Goal: Task Accomplishment & Management: Manage account settings

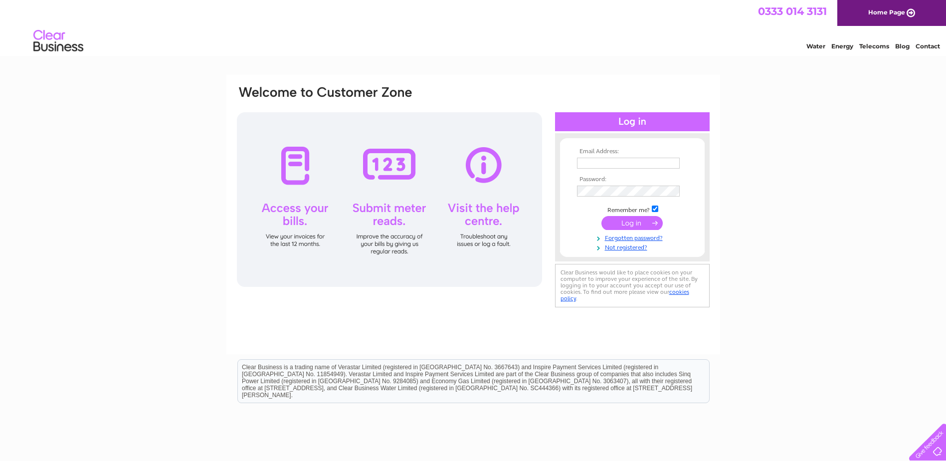
type input "margaret.davie@carrsflour.co.uk"
click at [628, 222] on input "submit" at bounding box center [631, 223] width 61 height 14
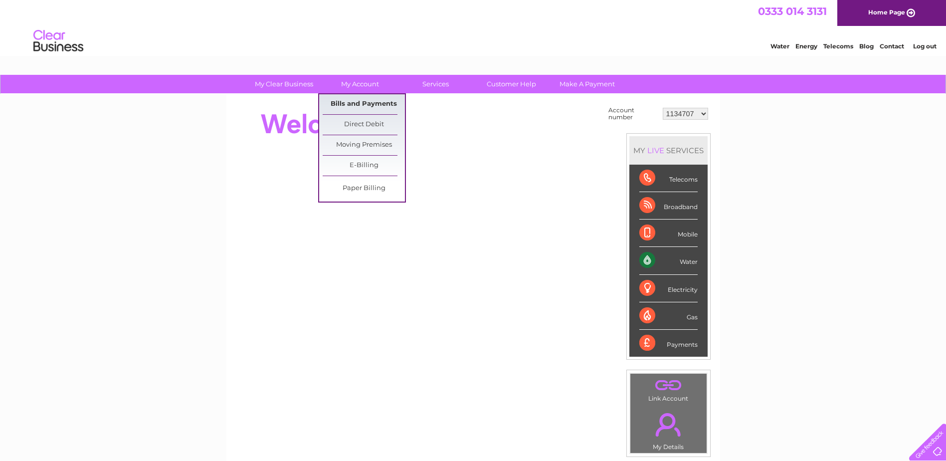
click at [371, 98] on link "Bills and Payments" at bounding box center [364, 104] width 82 height 20
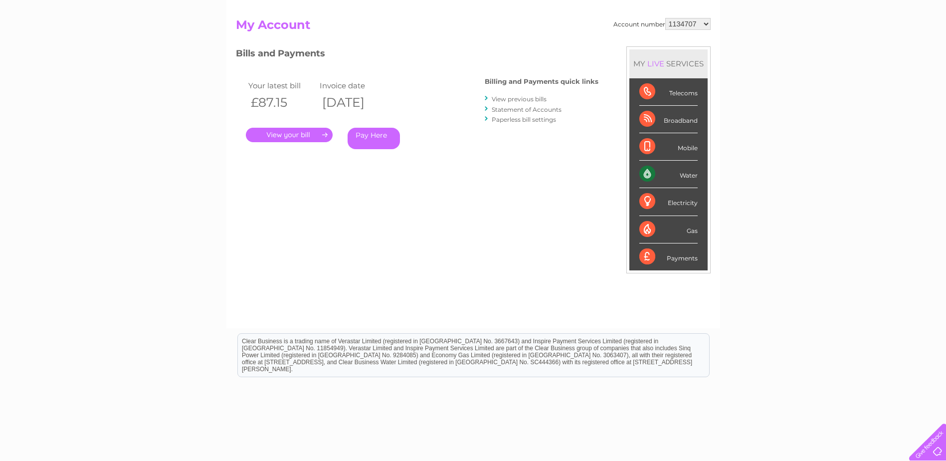
scroll to position [42, 0]
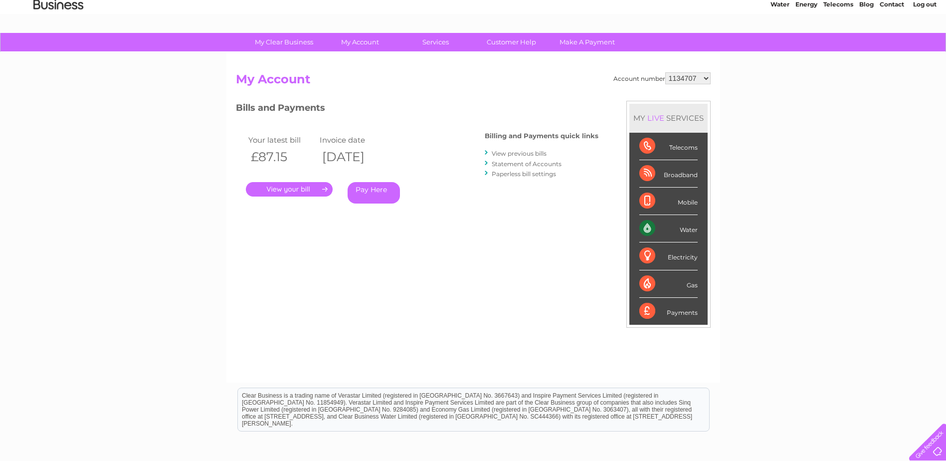
click at [277, 185] on link "." at bounding box center [289, 189] width 87 height 14
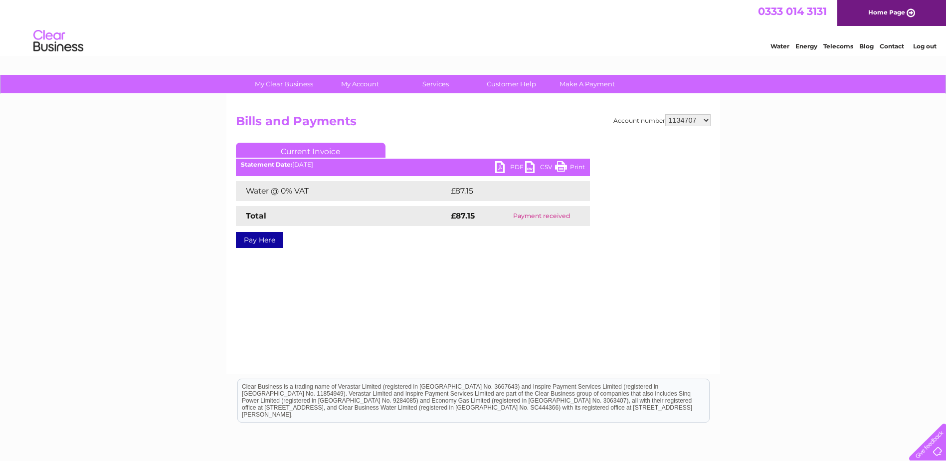
click at [505, 163] on link "PDF" at bounding box center [510, 168] width 30 height 14
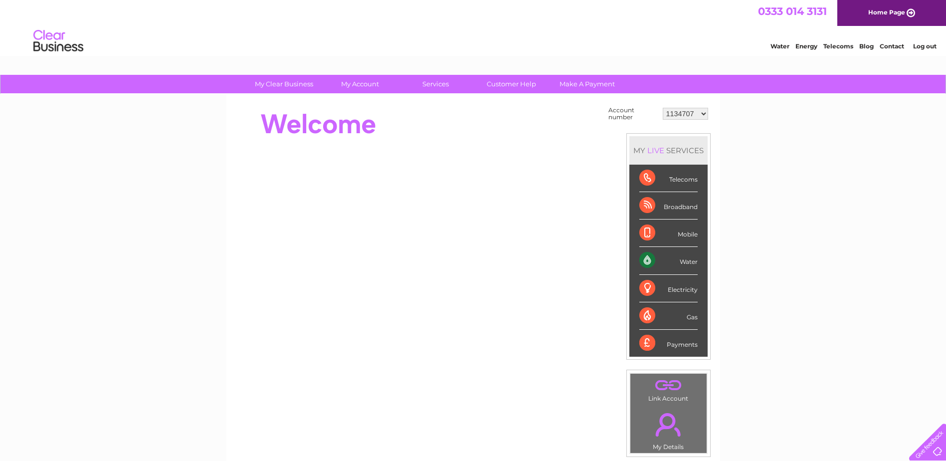
click at [702, 115] on select "1134707 30267958" at bounding box center [685, 114] width 45 height 12
select select "30267958"
click at [663, 108] on select "1134707 30267958" at bounding box center [685, 114] width 45 height 12
click at [765, 132] on div "My Clear Business Login Details My Details My Preferences Link Account My Accou…" at bounding box center [473, 356] width 946 height 563
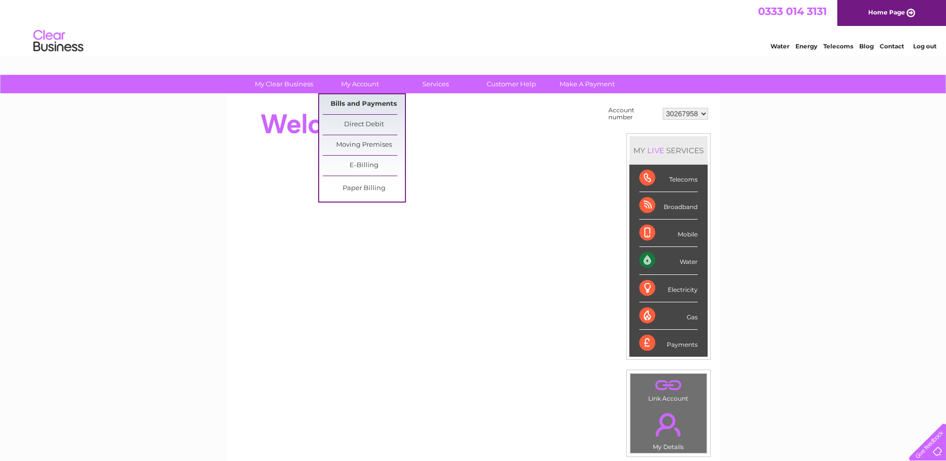
click at [362, 105] on link "Bills and Payments" at bounding box center [364, 104] width 82 height 20
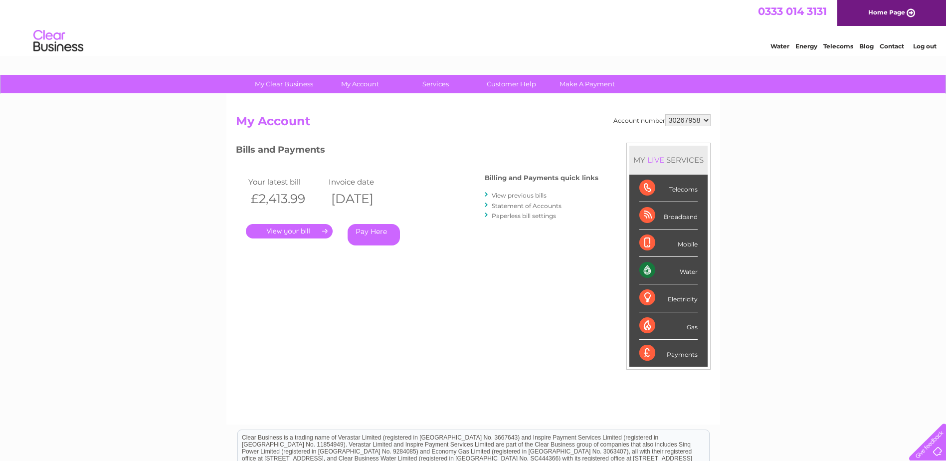
click at [289, 228] on link "." at bounding box center [289, 231] width 87 height 14
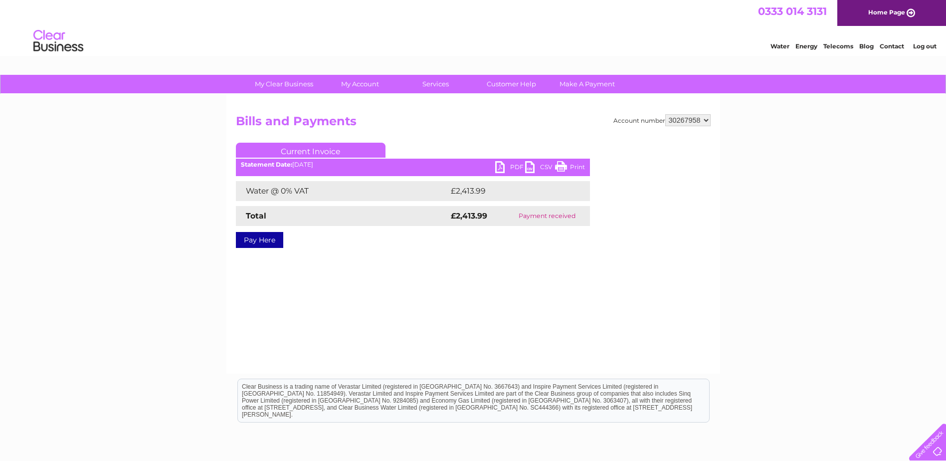
click at [498, 167] on link "PDF" at bounding box center [510, 168] width 30 height 14
click at [70, 310] on div "My Clear Business Login Details My Details My Preferences Link Account My Accou…" at bounding box center [473, 309] width 946 height 469
